Goal: Navigation & Orientation: Go to known website

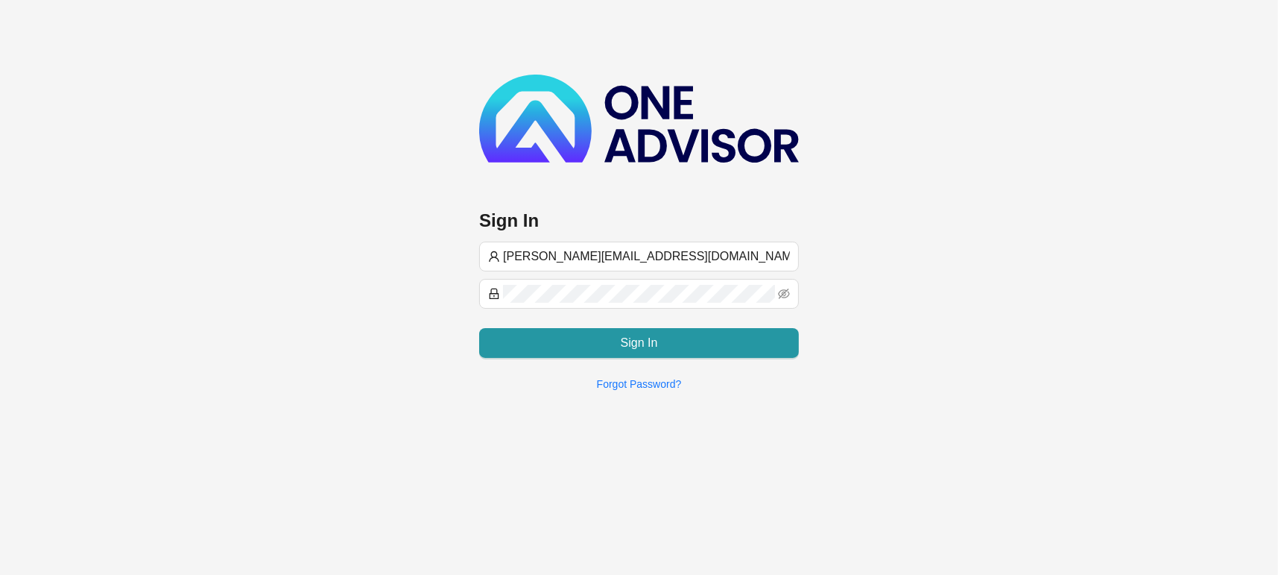
click at [641, 273] on form "[PERSON_NAME][EMAIL_ADDRESS][DOMAIN_NAME] Sign In" at bounding box center [639, 299] width 320 height 116
click at [613, 249] on span "[PERSON_NAME][EMAIL_ADDRESS][DOMAIN_NAME]" at bounding box center [639, 256] width 320 height 30
click at [603, 273] on form "[PERSON_NAME][EMAIL_ADDRESS][DOMAIN_NAME] Sign In" at bounding box center [639, 299] width 320 height 116
click at [607, 259] on input "[PERSON_NAME][EMAIL_ADDRESS][DOMAIN_NAME]" at bounding box center [646, 256] width 287 height 18
type input "[PERSON_NAME][EMAIL_ADDRESS][DOMAIN_NAME]"
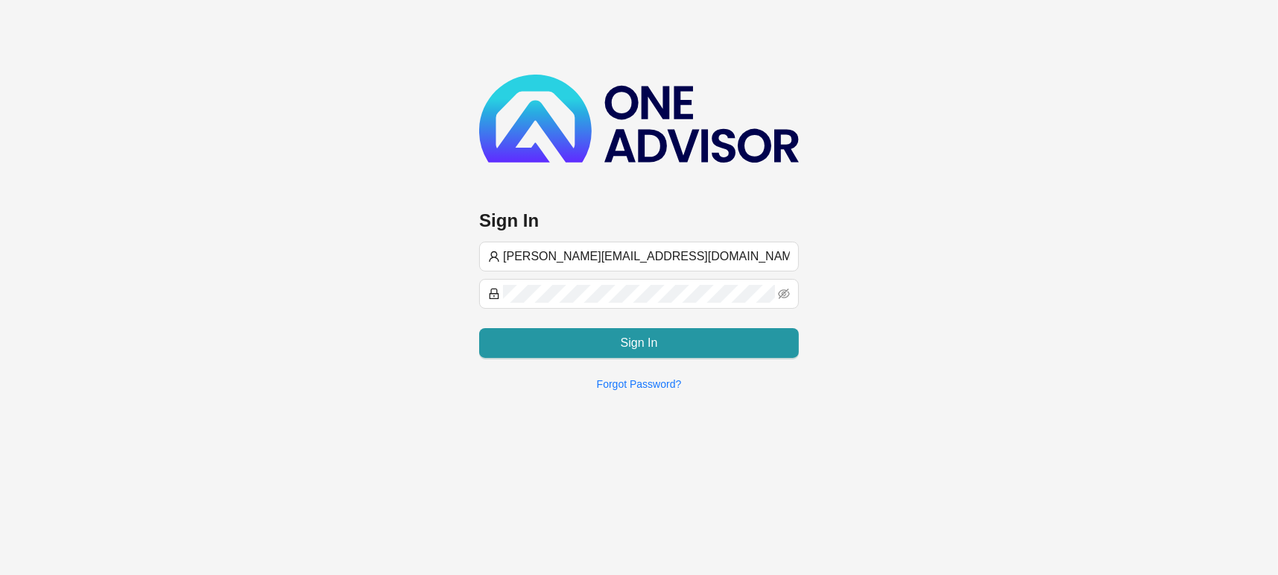
click at [537, 317] on div "Sign In" at bounding box center [639, 337] width 320 height 42
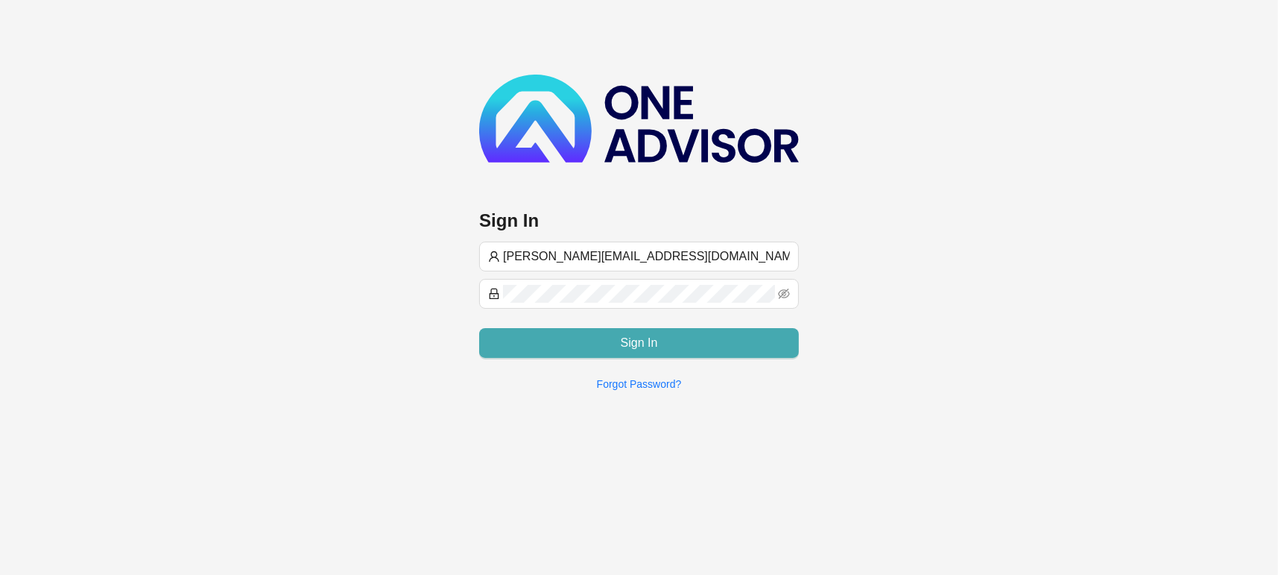
click at [524, 329] on button "Sign In" at bounding box center [639, 343] width 320 height 30
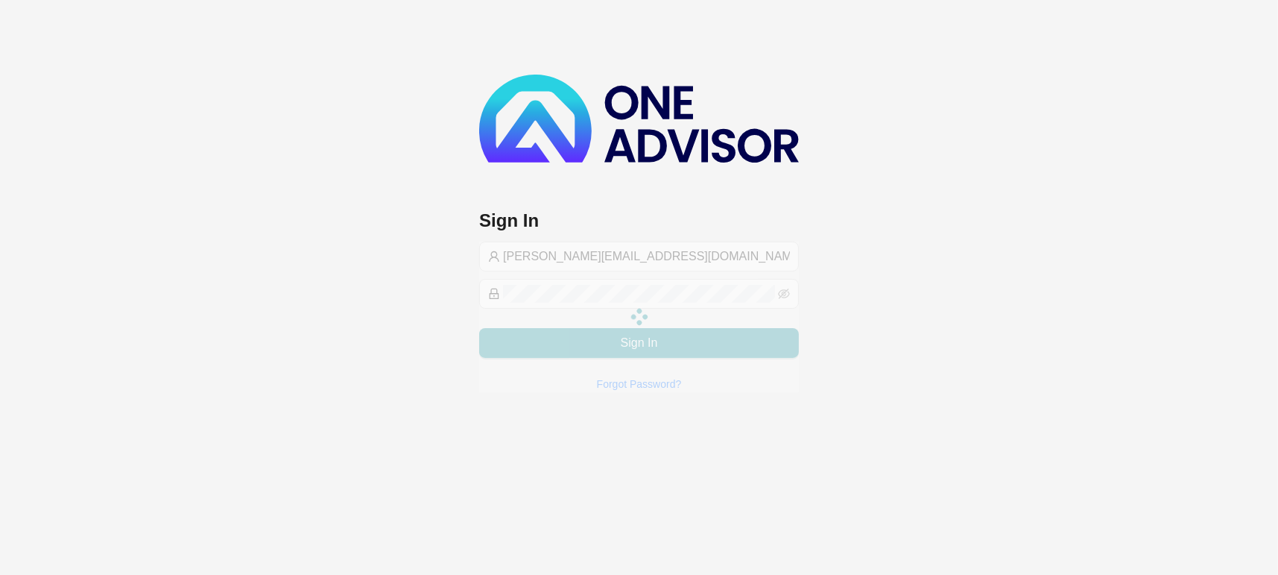
click at [1242, 393] on div "Sign In [PERSON_NAME][EMAIL_ADDRESS][DOMAIN_NAME] Sign In Forgot Password?" at bounding box center [639, 201] width 1278 height 402
